Goal: Task Accomplishment & Management: Manage account settings

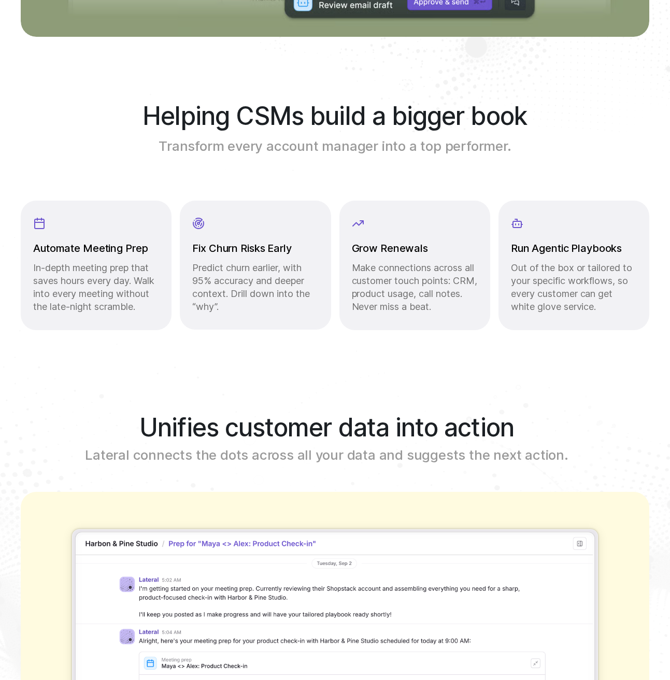
scroll to position [1380, 0]
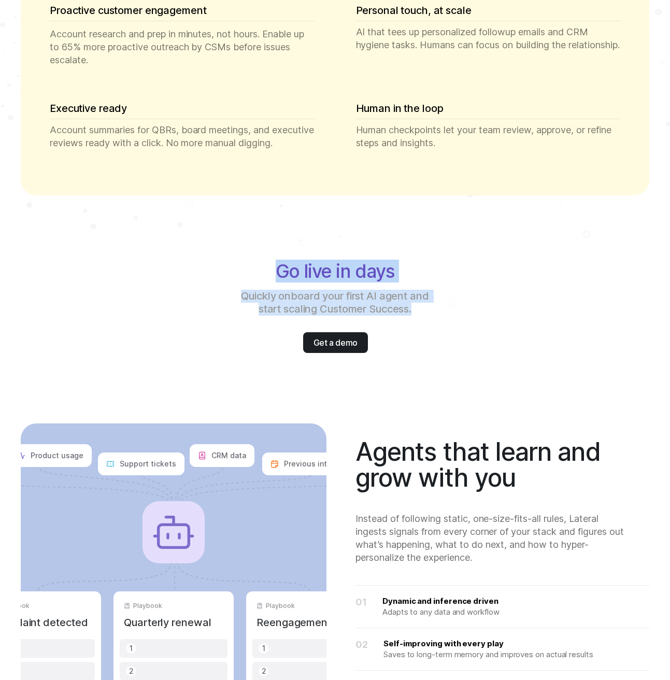
drag, startPoint x: 270, startPoint y: 265, endPoint x: 430, endPoint y: 306, distance: 165.3
click at [430, 306] on div "Go live in days Quickly onboard your first AI agent and start scaling Customer …" at bounding box center [334, 289] width 595 height 54
click at [430, 306] on p "Quickly onboard your first AI agent and start scaling Customer Success." at bounding box center [335, 303] width 195 height 26
drag, startPoint x: 442, startPoint y: 319, endPoint x: 278, endPoint y: 265, distance: 172.7
click at [278, 265] on div "Go live in days Quickly onboard your first AI agent and start scaling Customer …" at bounding box center [334, 307] width 595 height 91
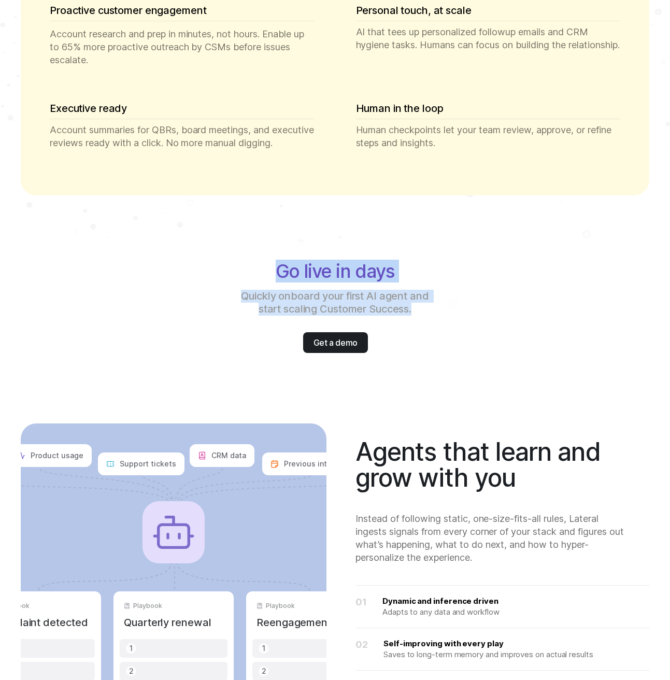
click at [312, 312] on p "Quickly onboard your first AI agent and start scaling Customer Success." at bounding box center [335, 303] width 195 height 26
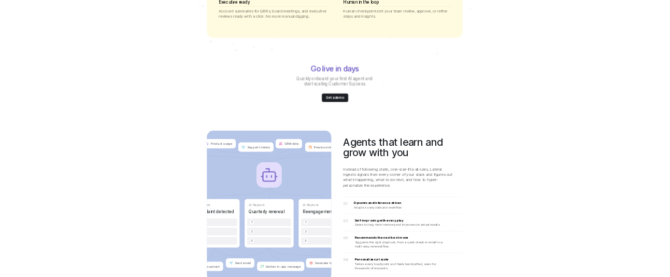
scroll to position [1727, 0]
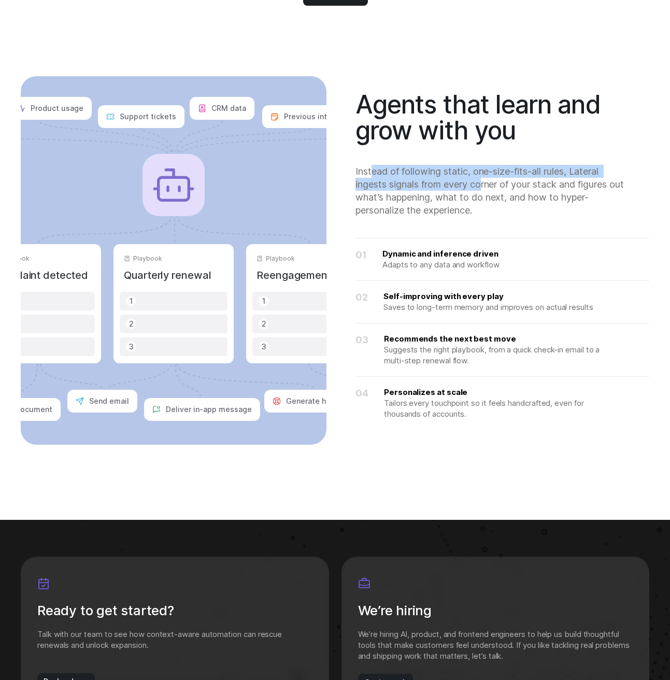
drag, startPoint x: 398, startPoint y: 176, endPoint x: 482, endPoint y: 189, distance: 85.4
click at [482, 189] on p "Instead of following static, one-size-fits-all rules, Lateral ingests signals f…" at bounding box center [489, 191] width 269 height 52
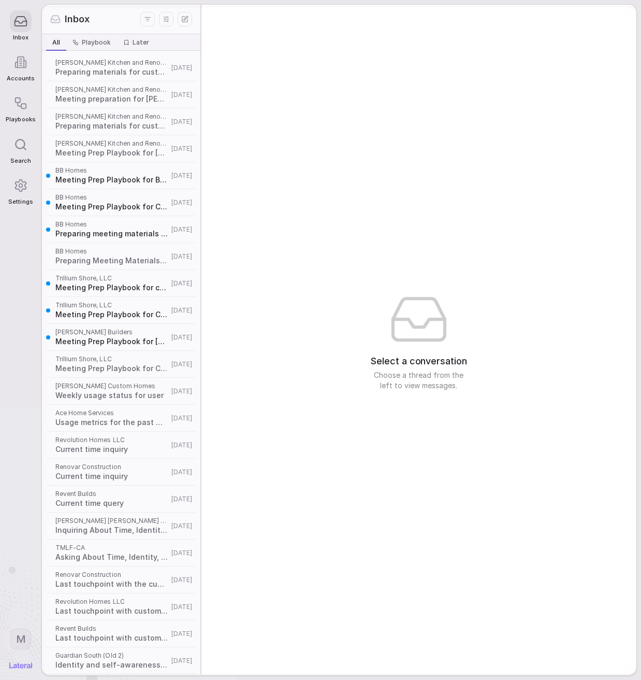
click at [23, 661] on div "M" at bounding box center [20, 644] width 23 height 48
click at [22, 635] on html "Inbox Accounts Playbooks Search Settings M Inbox All All Playbook Playbook Late…" at bounding box center [320, 340] width 641 height 680
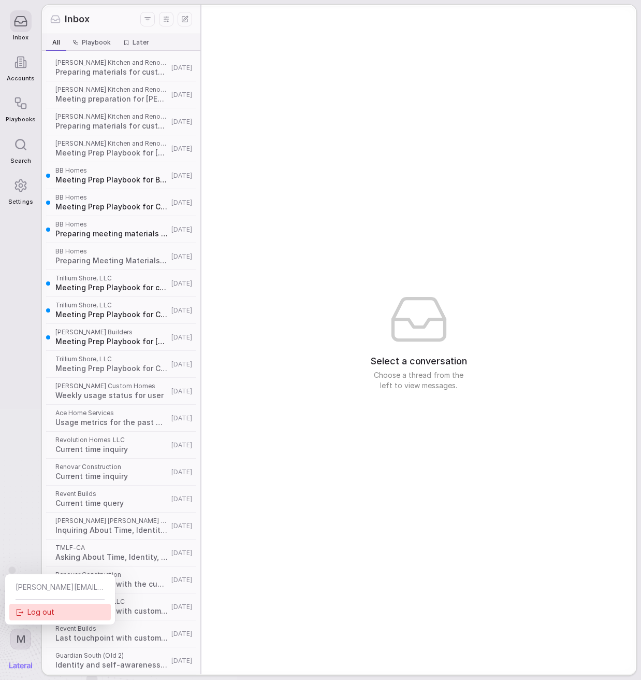
click at [35, 612] on div "Log out" at bounding box center [60, 612] width 102 height 17
